Goal: Task Accomplishment & Management: Manage account settings

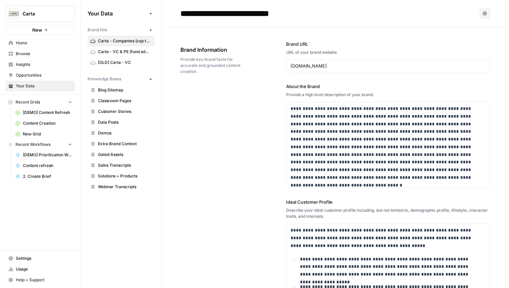
scroll to position [100, 0]
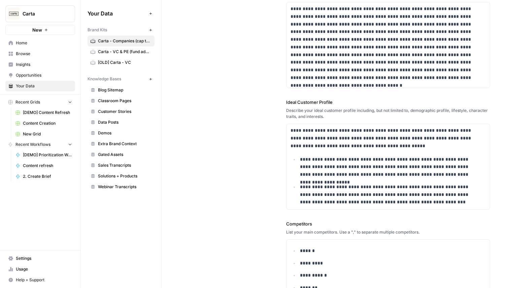
click at [39, 19] on button "Carta" at bounding box center [40, 13] width 70 height 17
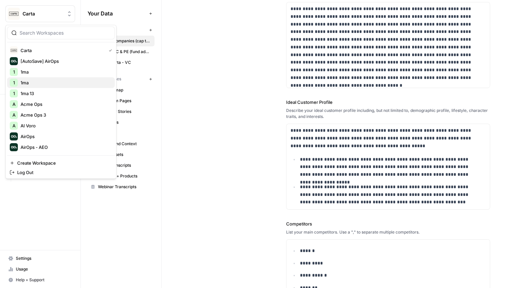
click at [25, 86] on span "1ma" at bounding box center [65, 82] width 89 height 7
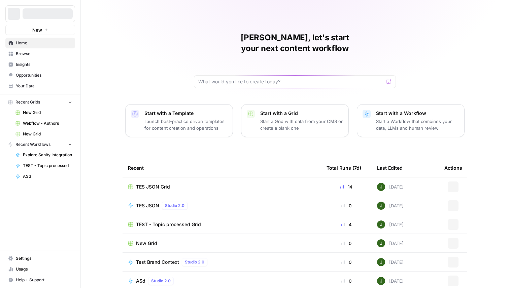
click at [30, 53] on span "Browse" at bounding box center [44, 54] width 56 height 6
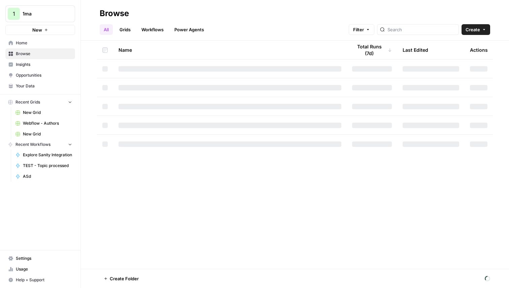
click at [127, 30] on link "Grids" at bounding box center [124, 29] width 19 height 11
click at [480, 30] on button "Create" at bounding box center [475, 29] width 29 height 11
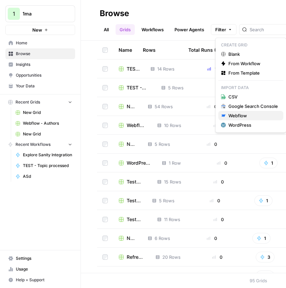
click at [241, 116] on div "Webflow" at bounding box center [252, 115] width 49 height 7
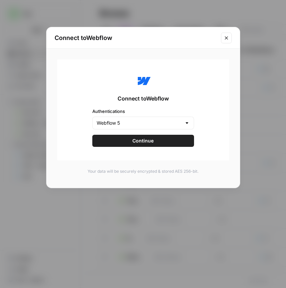
click at [242, 29] on div "Connect to Webflow Connect to Webflow Authentications Webflow 5 Continue Your d…" at bounding box center [143, 144] width 286 height 288
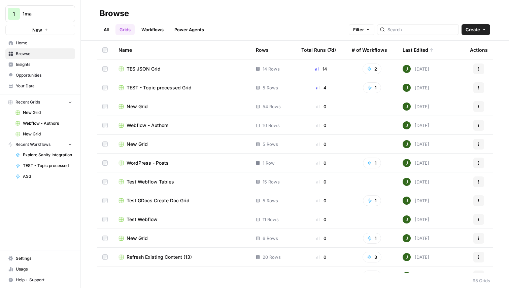
click at [23, 55] on span "Browse" at bounding box center [44, 54] width 56 height 6
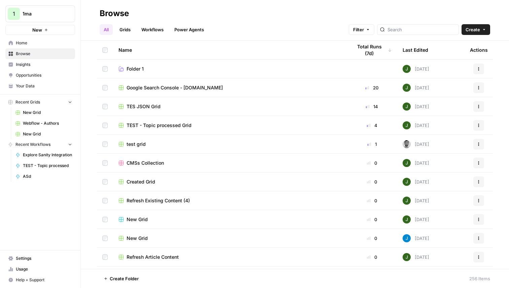
click at [127, 30] on link "Grids" at bounding box center [124, 29] width 19 height 11
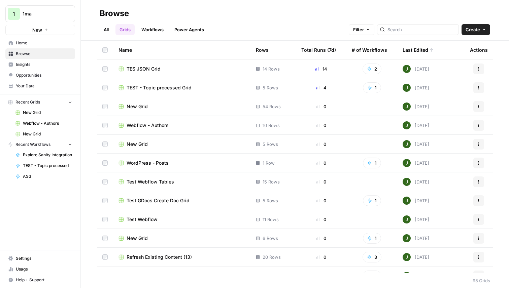
click at [476, 31] on span "Create" at bounding box center [472, 29] width 14 height 7
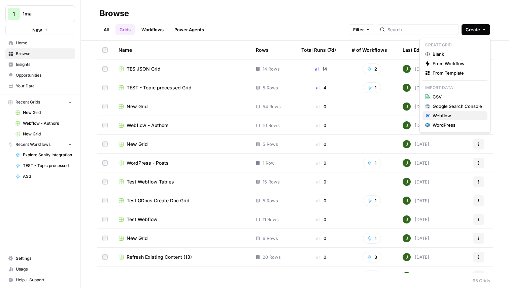
click at [443, 118] on div "Webflow" at bounding box center [456, 115] width 49 height 7
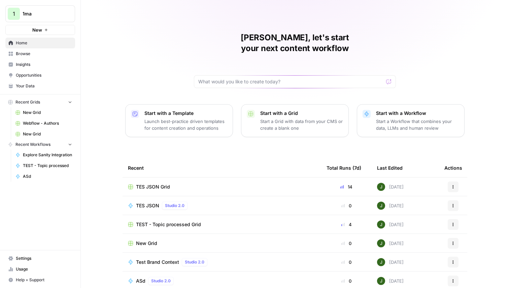
click at [29, 85] on span "Your Data" at bounding box center [44, 86] width 56 height 6
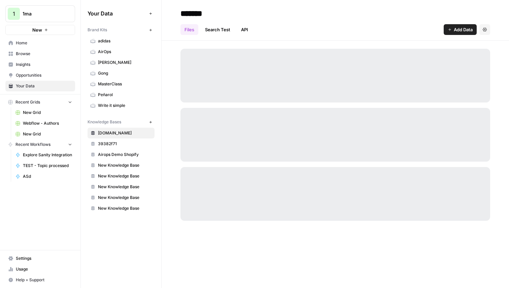
click at [117, 50] on span "AirOps" at bounding box center [124, 52] width 53 height 6
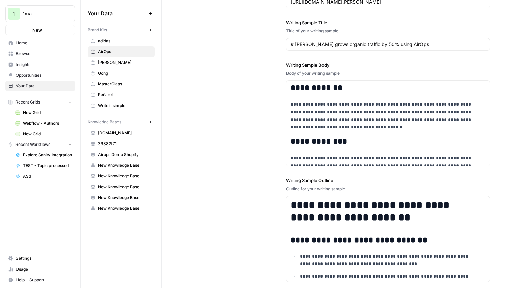
scroll to position [965, 0]
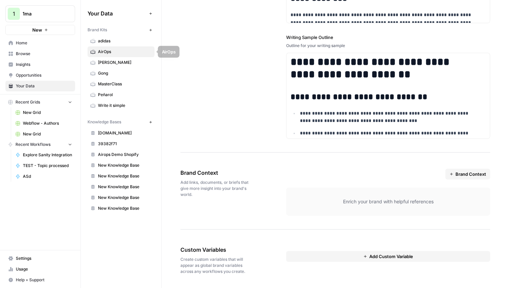
click at [118, 40] on span "adidas" at bounding box center [124, 41] width 53 height 6
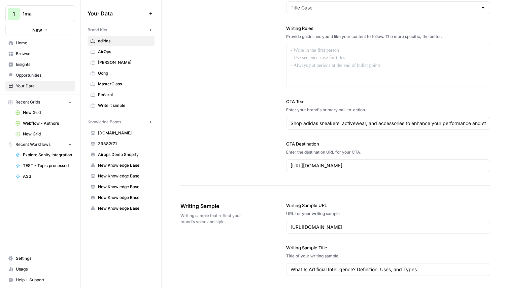
scroll to position [985, 0]
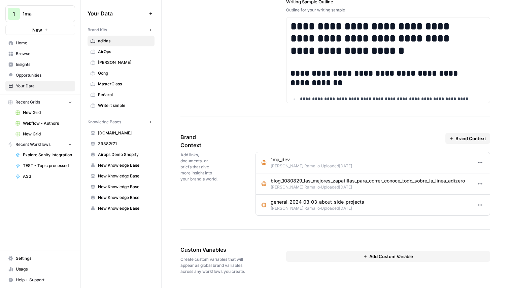
click at [120, 76] on link "Gong" at bounding box center [120, 73] width 67 height 11
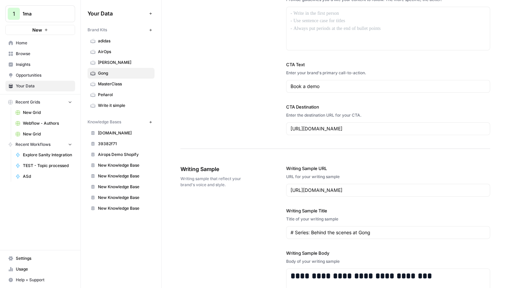
scroll to position [1021, 0]
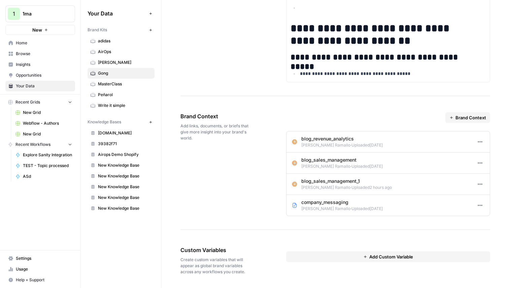
click at [477, 182] on icon "button" at bounding box center [479, 184] width 5 height 5
click at [486, 208] on span "Delete" at bounding box center [489, 208] width 13 height 7
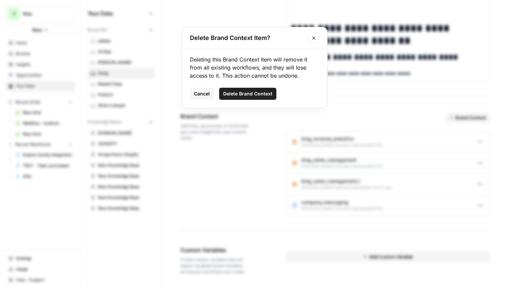
click at [269, 94] on span "Delete Brand Context" at bounding box center [247, 93] width 49 height 7
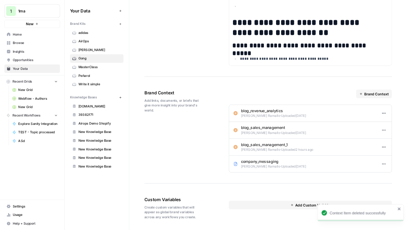
scroll to position [1000, 0]
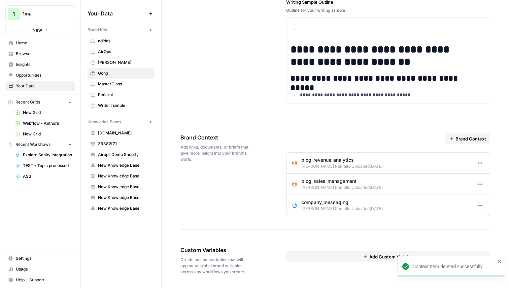
click at [243, 192] on div "Brand Context Add links, documents, or briefs that give more insight into your …" at bounding box center [335, 175] width 310 height 110
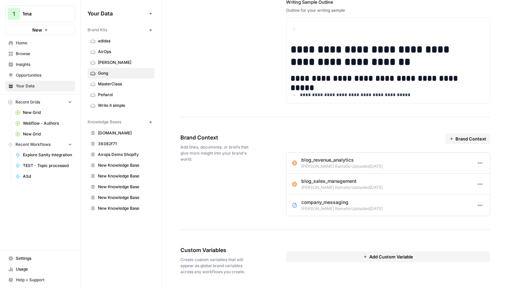
click at [231, 169] on div "Brand Context Add links, documents, or briefs that give more insight into your …" at bounding box center [214, 148] width 68 height 56
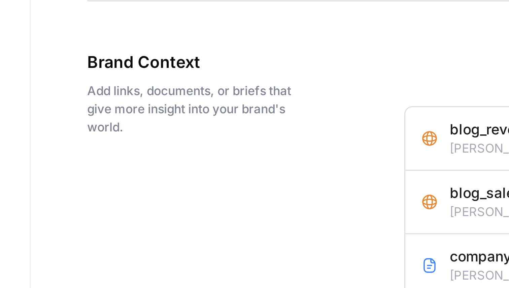
scroll to position [954, 0]
